Goal: Task Accomplishment & Management: Use online tool/utility

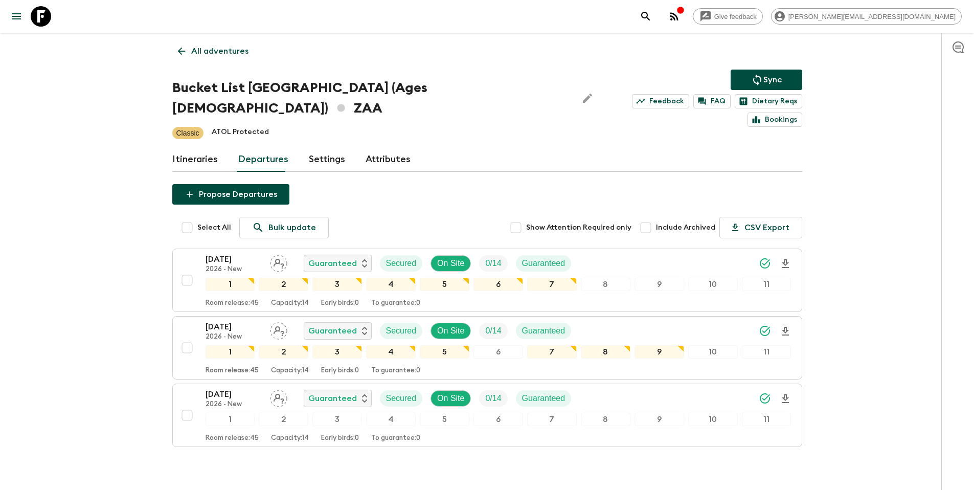
click at [225, 52] on p "All adventures" at bounding box center [219, 51] width 57 height 12
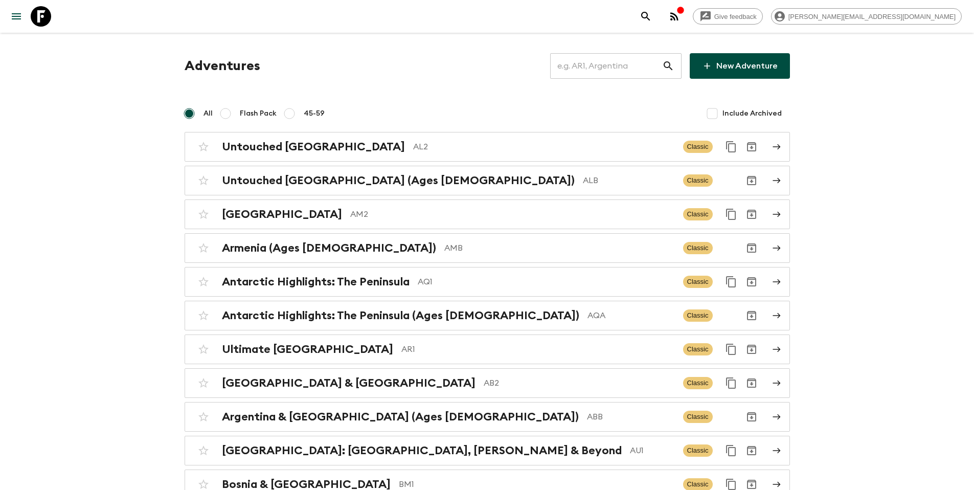
click at [574, 70] on input "text" at bounding box center [606, 66] width 112 height 29
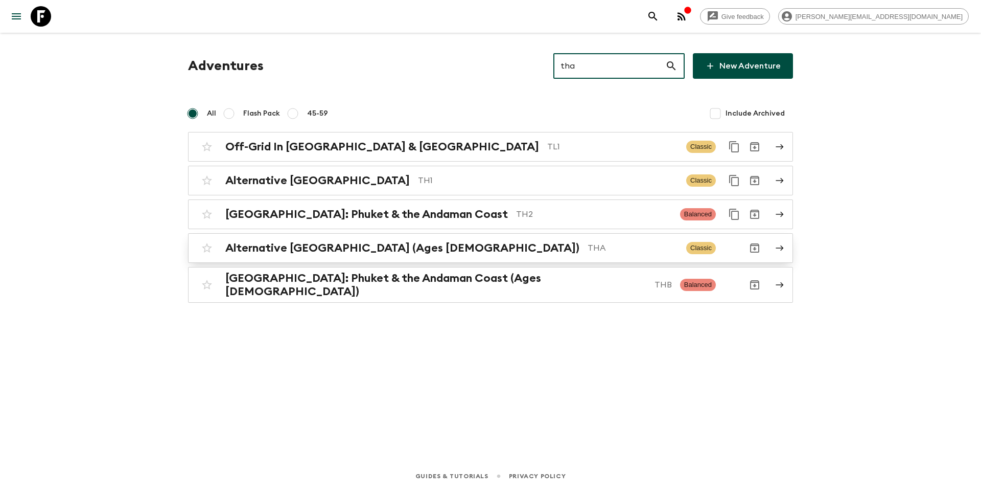
type input "tha"
click at [524, 260] on link "Alternative [GEOGRAPHIC_DATA] (Ages [DEMOGRAPHIC_DATA]) THA Classic" at bounding box center [490, 248] width 605 height 30
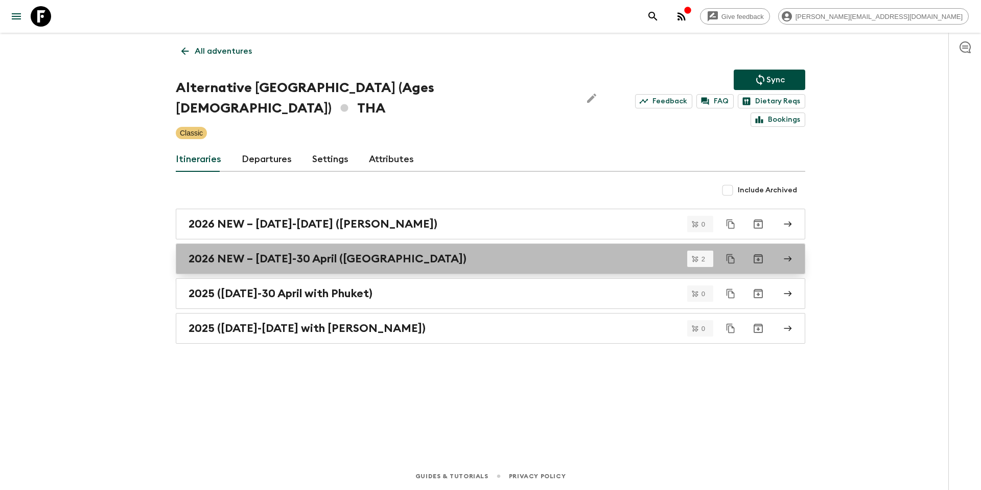
click at [301, 252] on h2 "2026 NEW – [DATE]-30 April ([GEOGRAPHIC_DATA])" at bounding box center [328, 258] width 278 height 13
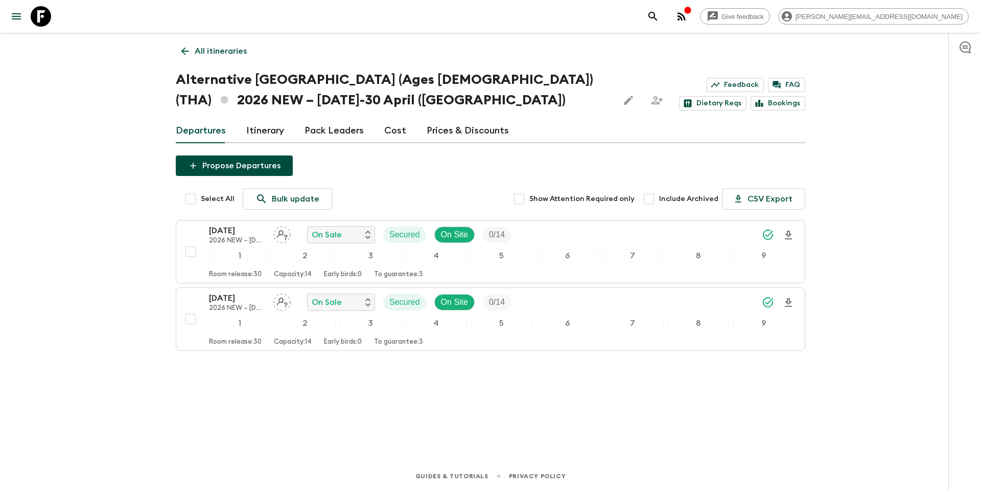
click at [400, 137] on link "Cost" at bounding box center [395, 131] width 22 height 25
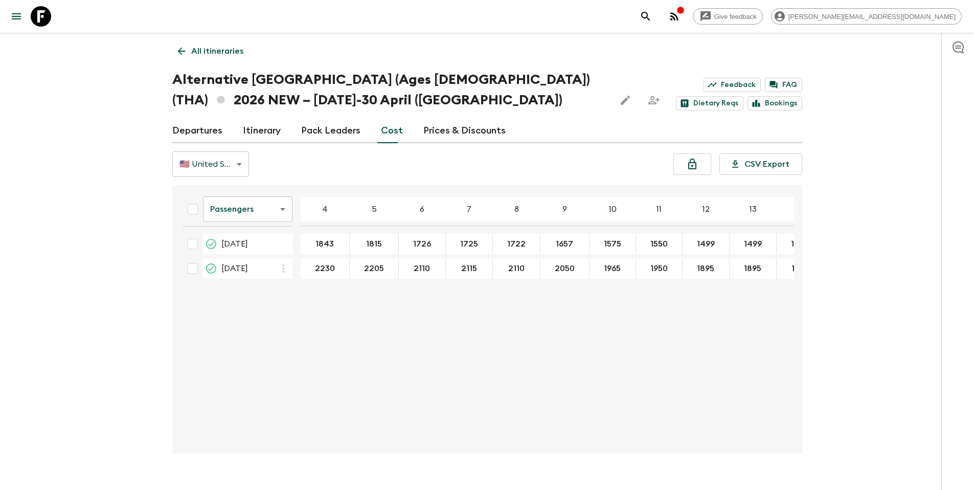
click at [446, 132] on link "Prices & Discounts" at bounding box center [464, 131] width 82 height 25
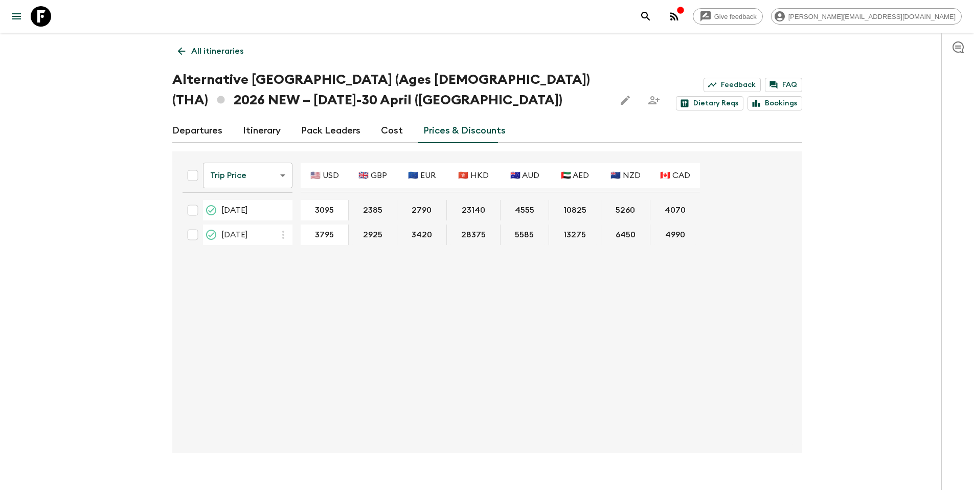
click at [222, 54] on p "All itineraries" at bounding box center [217, 51] width 52 height 12
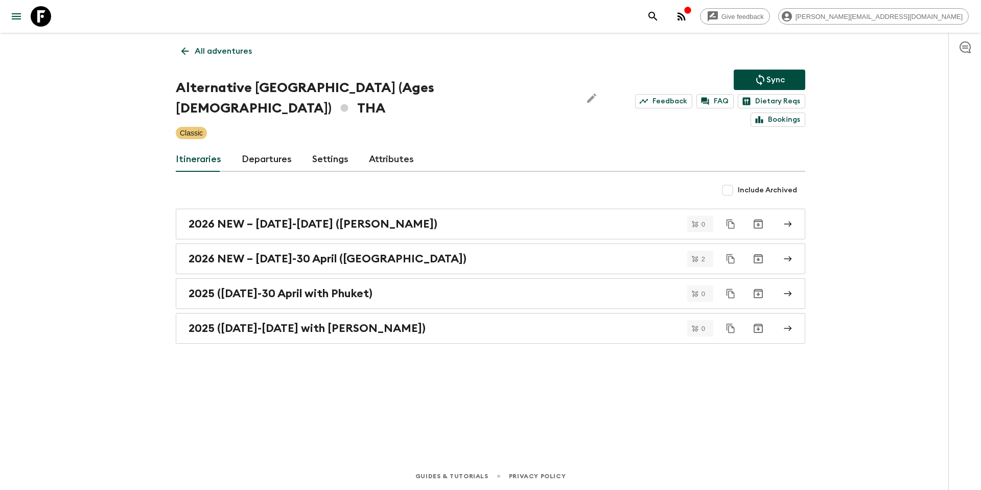
click at [273, 147] on link "Departures" at bounding box center [267, 159] width 50 height 25
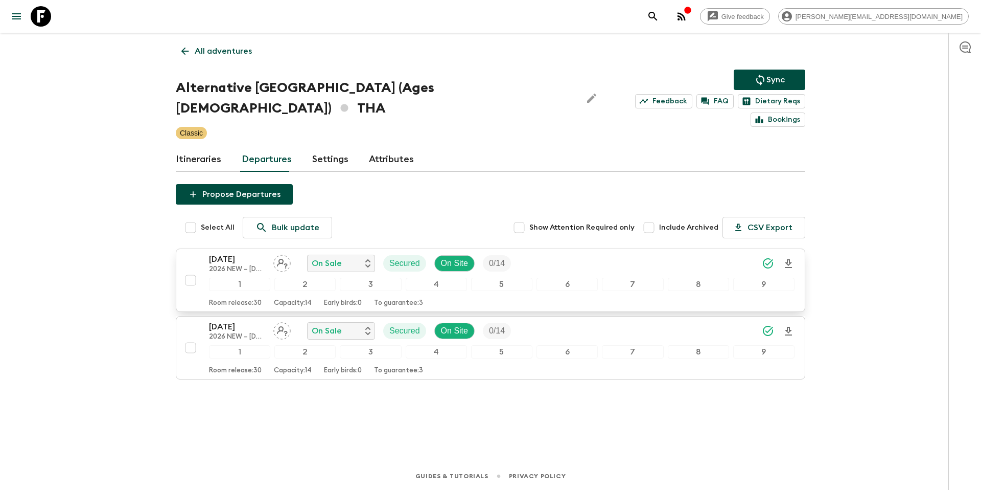
click at [189, 270] on input "checkbox" at bounding box center [190, 280] width 20 height 20
checkbox input "true"
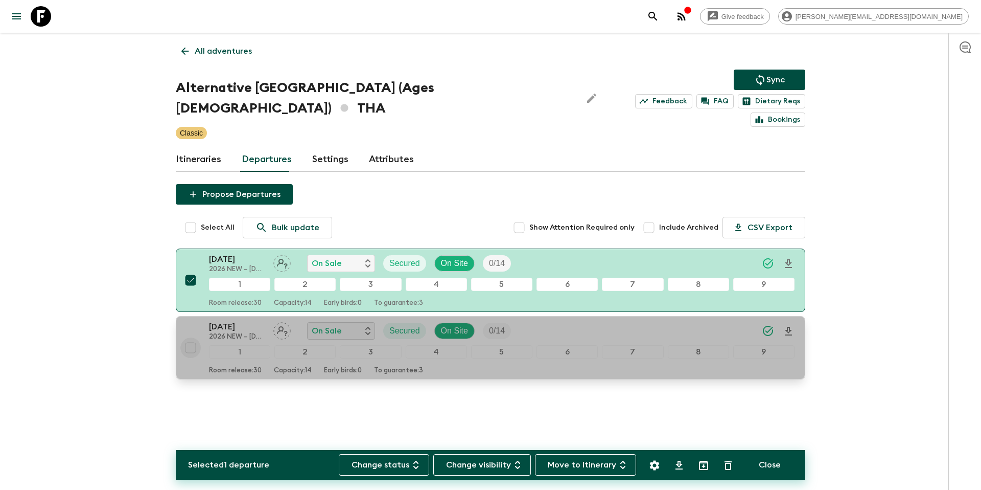
click at [189, 337] on input "checkbox" at bounding box center [190, 347] width 20 height 20
checkbox input "true"
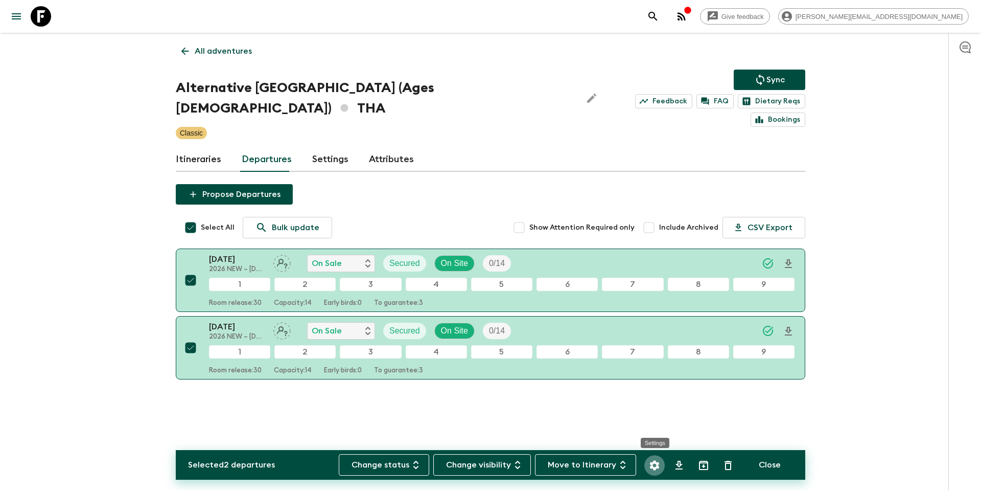
click at [656, 465] on icon "Settings" at bounding box center [655, 465] width 12 height 12
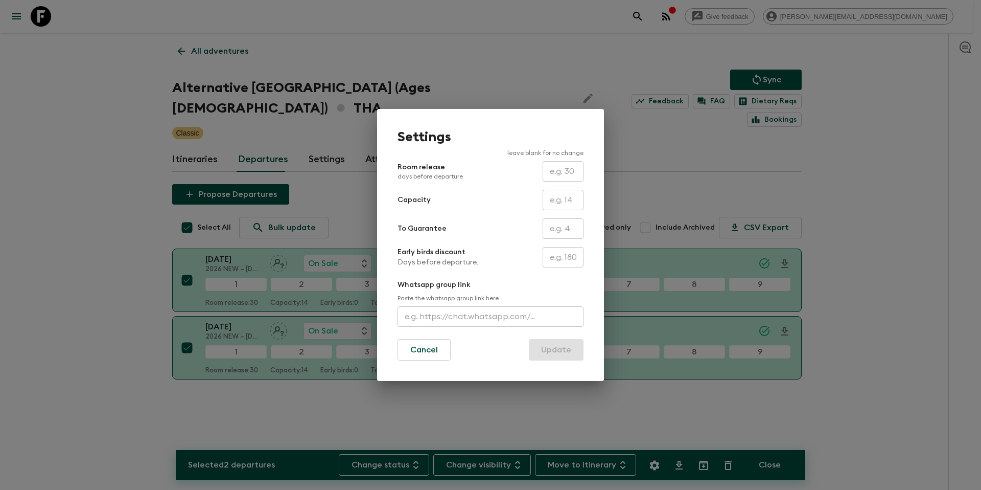
click at [562, 231] on input "text" at bounding box center [563, 228] width 41 height 20
type input "0"
click at [563, 353] on button "Update" at bounding box center [556, 349] width 55 height 21
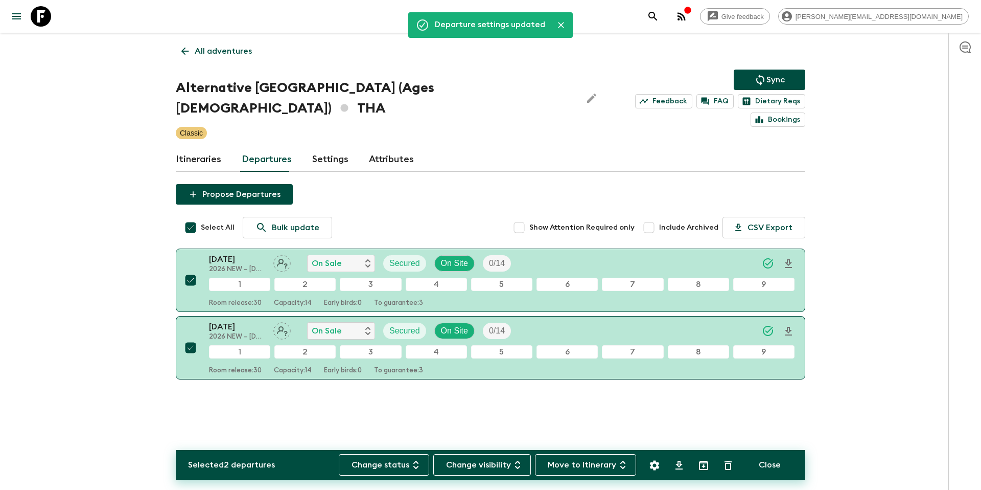
click at [770, 83] on p "Sync" at bounding box center [776, 80] width 18 height 12
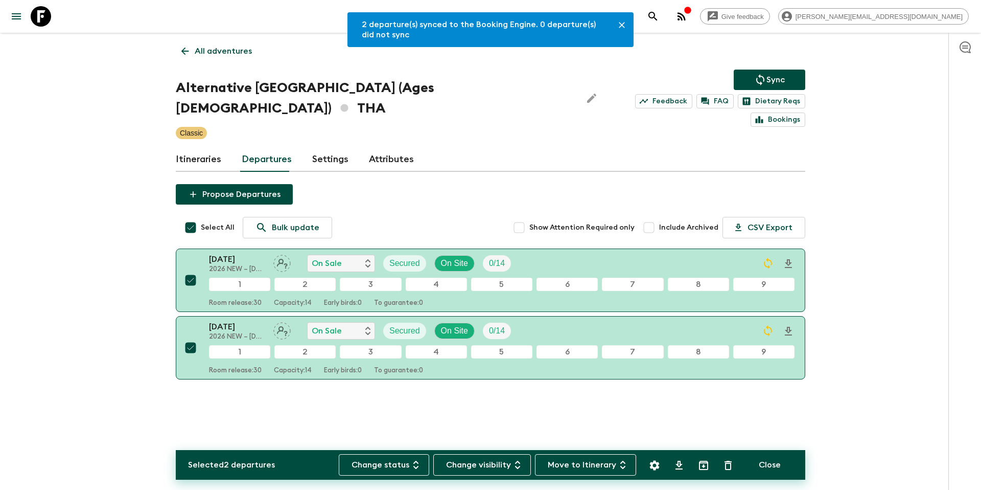
click at [840, 245] on div "Give feedback [PERSON_NAME][EMAIL_ADDRESS][DOMAIN_NAME] 2 departure(s) synced t…" at bounding box center [490, 245] width 981 height 490
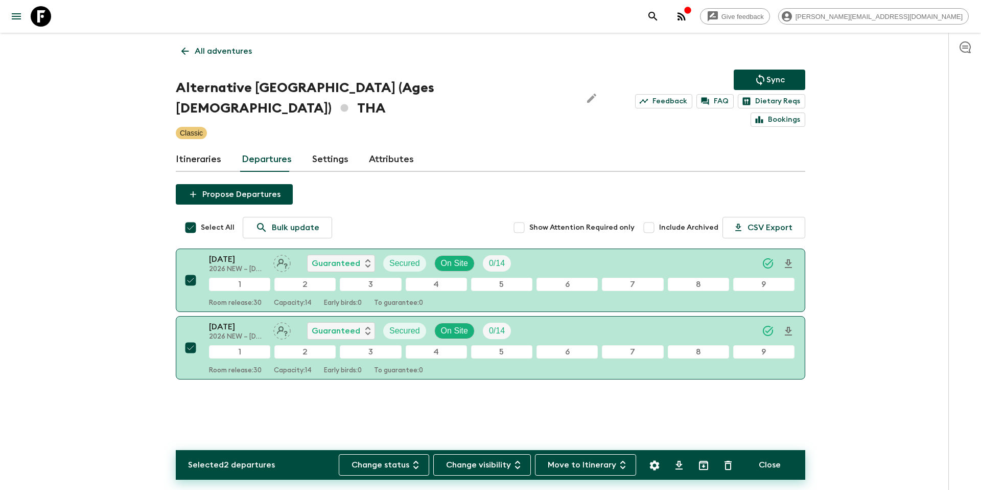
click at [240, 49] on p "All adventures" at bounding box center [223, 51] width 57 height 12
